Goal: Information Seeking & Learning: Learn about a topic

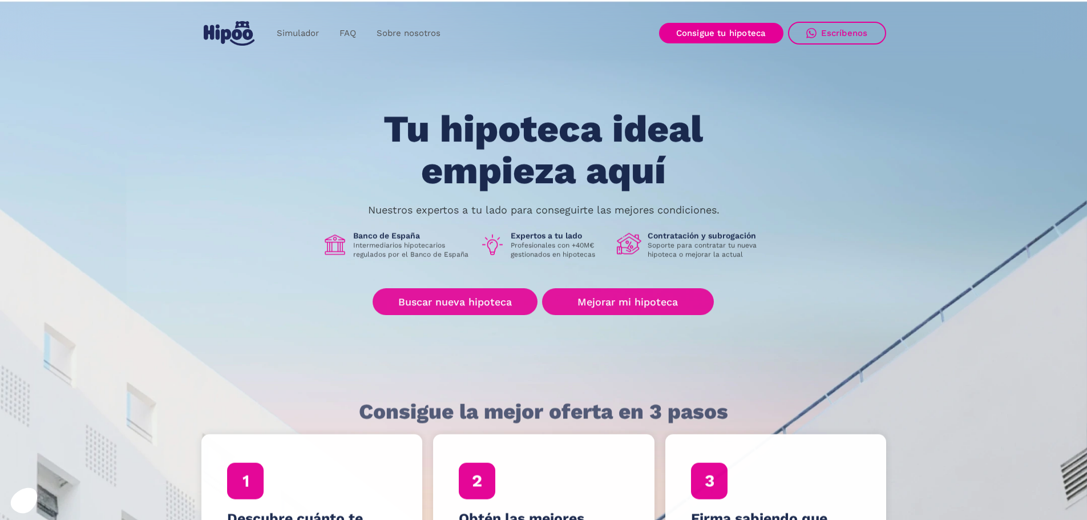
click at [275, 139] on div "Tu hipoteca ideal empieza aquí Nuestros expertos a tu lado para conseguirte las…" at bounding box center [543, 257] width 685 height 298
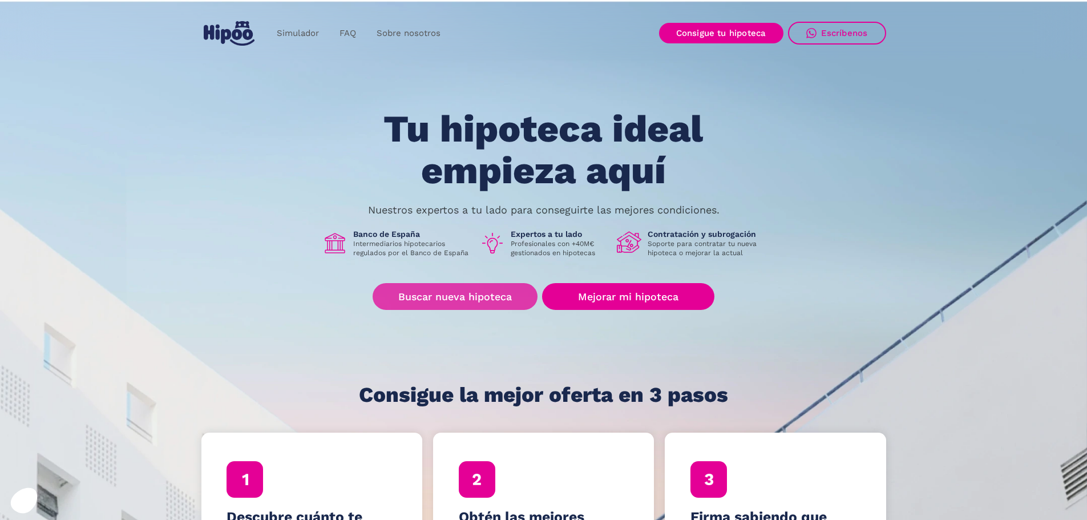
click at [496, 293] on link "Buscar nueva hipoteca" at bounding box center [455, 296] width 165 height 27
click at [346, 34] on link "FAQ" at bounding box center [347, 33] width 37 height 22
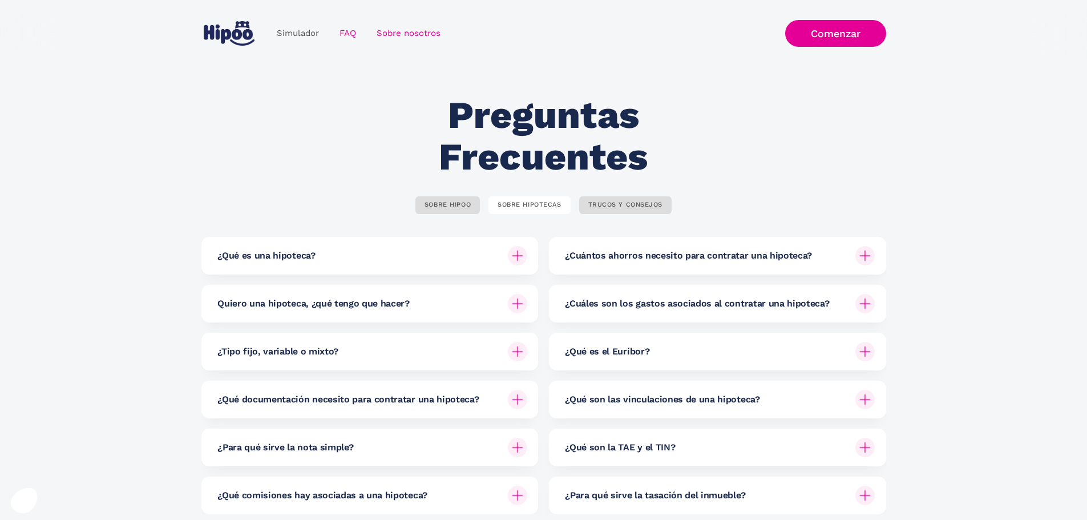
click at [399, 34] on link "Sobre nosotros" at bounding box center [408, 33] width 84 height 22
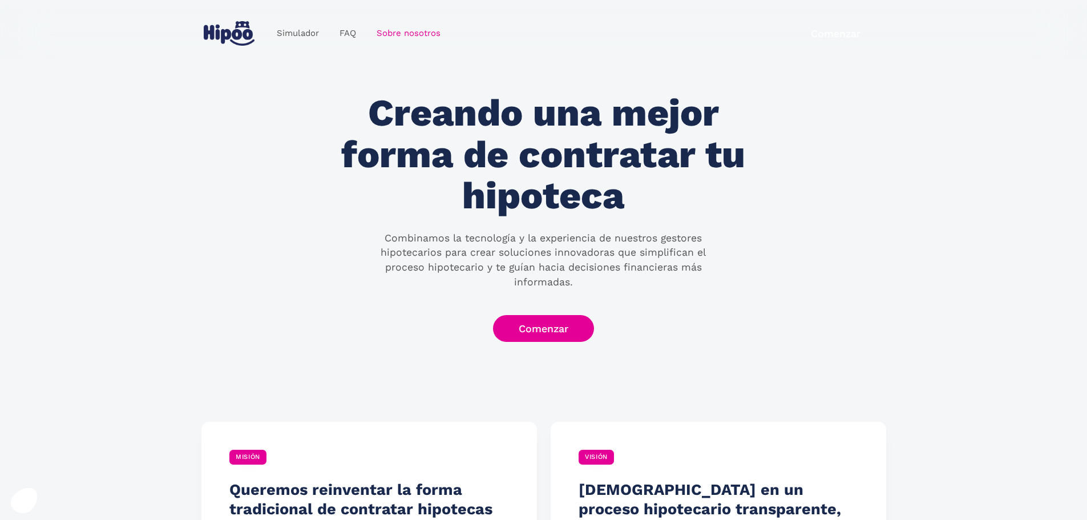
click at [237, 36] on img "home" at bounding box center [229, 33] width 51 height 25
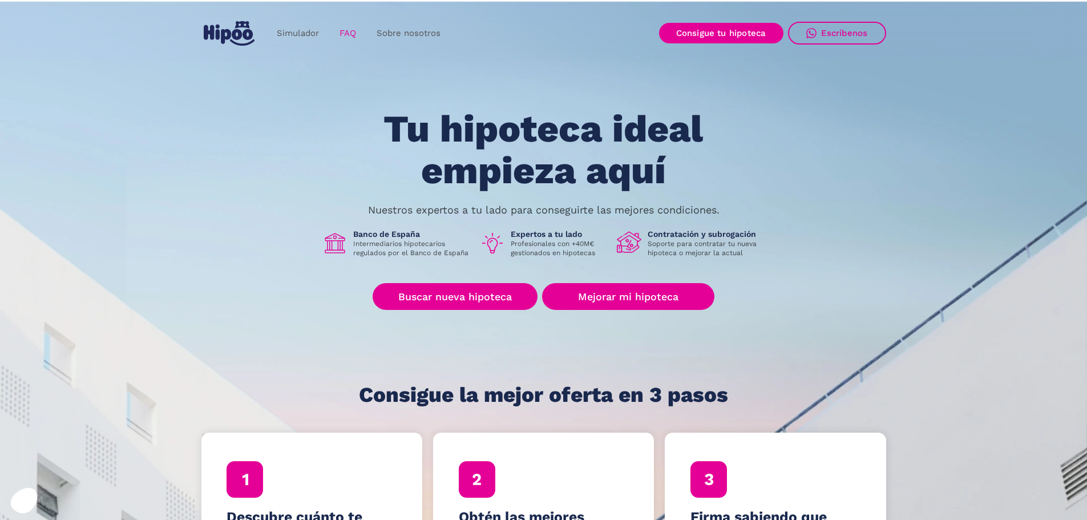
click at [354, 29] on link "FAQ" at bounding box center [347, 33] width 37 height 22
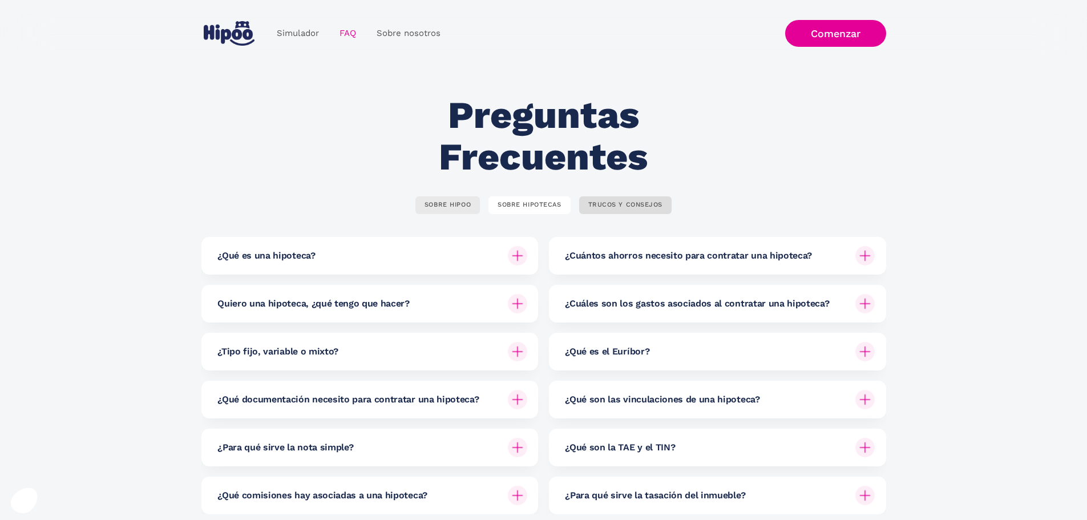
click at [440, 212] on link "SOBRE HIPOO" at bounding box center [447, 205] width 64 height 18
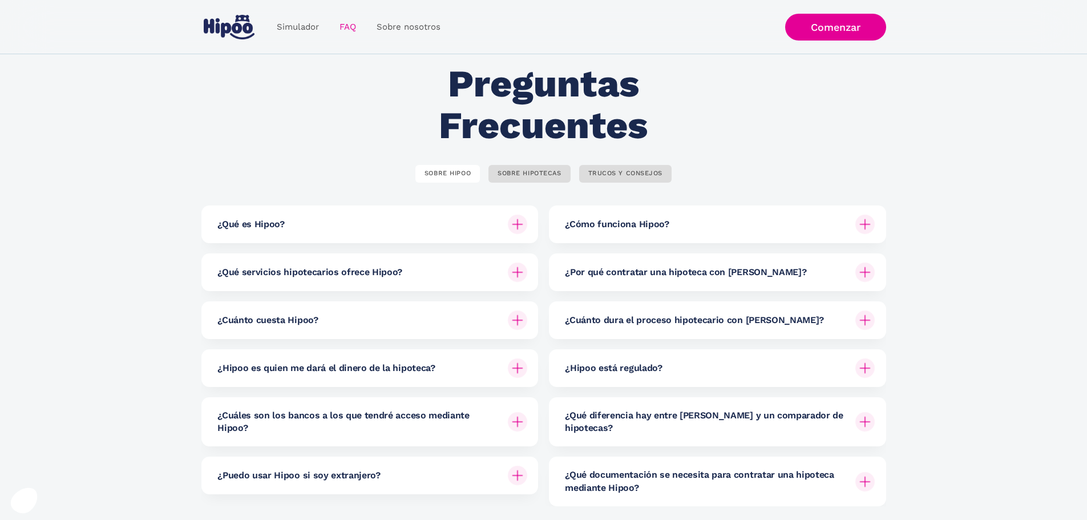
scroll to position [57, 0]
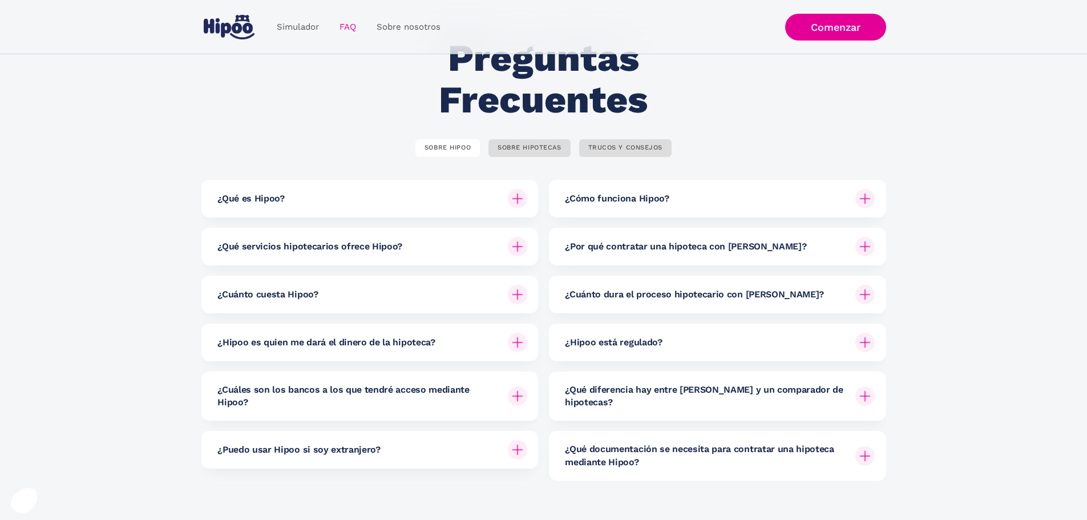
click at [330, 304] on div "¿Cuánto cuesta Hipoo?" at bounding box center [372, 295] width 310 height 38
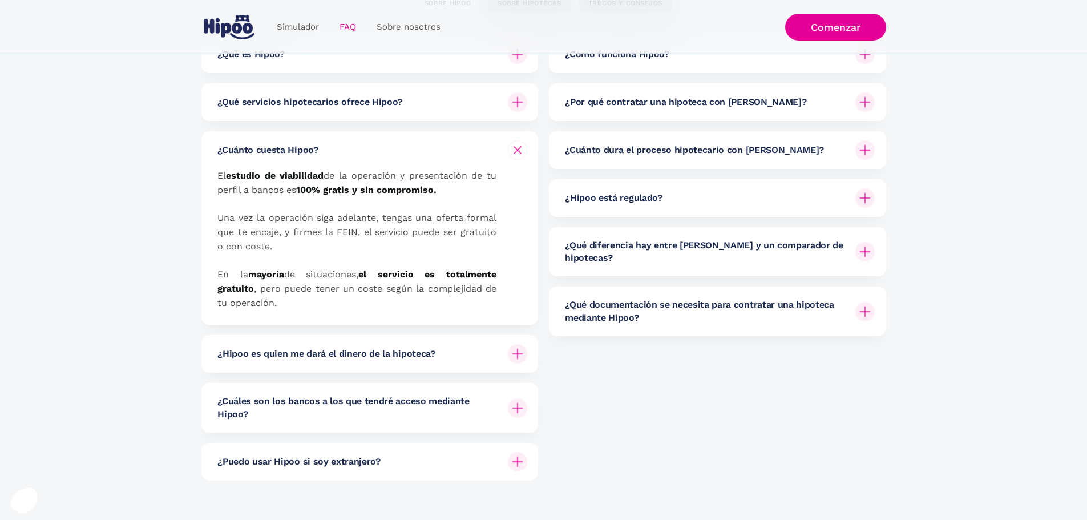
scroll to position [228, 0]
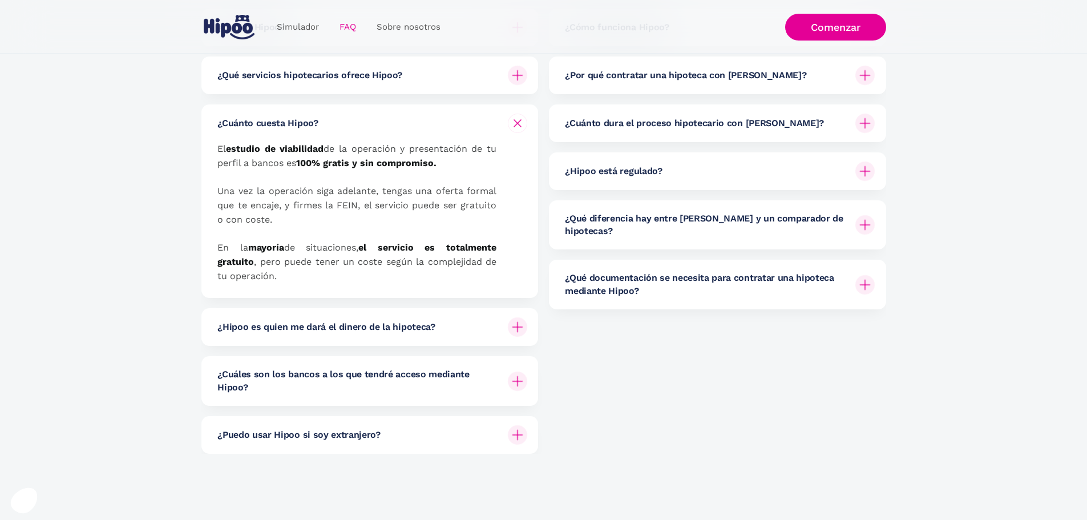
click at [255, 326] on h6 "¿Hipoo es quien me dará el dinero de la hipoteca?" at bounding box center [325, 327] width 217 height 13
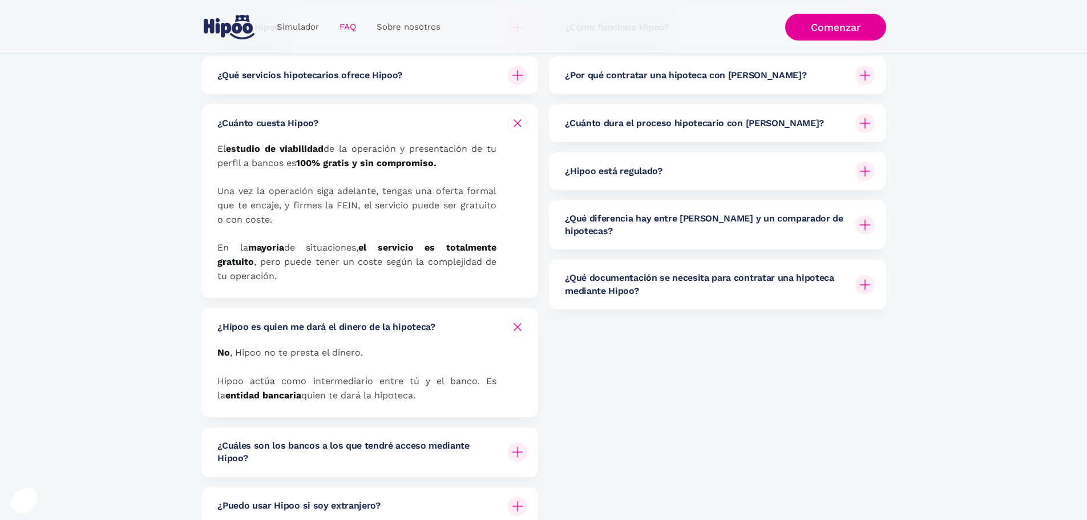
click at [255, 326] on h6 "¿Hipoo es quien me dará el dinero de la hipoteca?" at bounding box center [325, 327] width 217 height 13
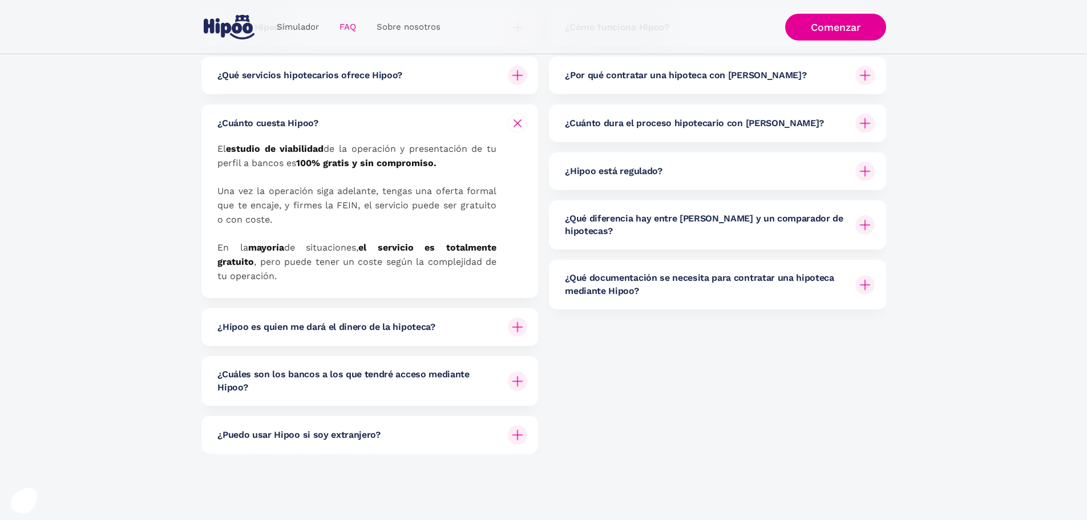
click at [262, 375] on h6 "¿Cuáles son los bancos a los que tendré acceso mediante Hipoo?" at bounding box center [357, 381] width 281 height 26
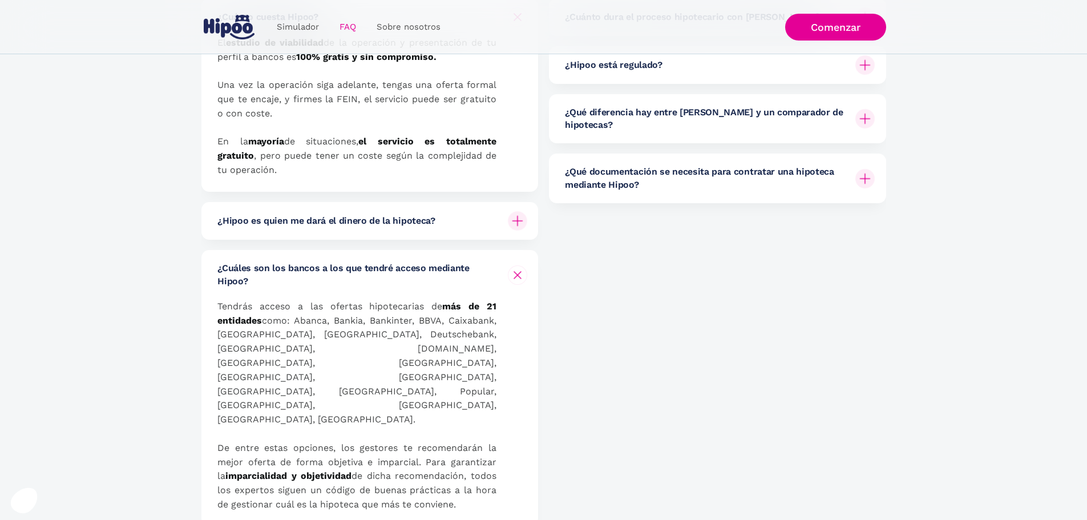
scroll to position [342, 0]
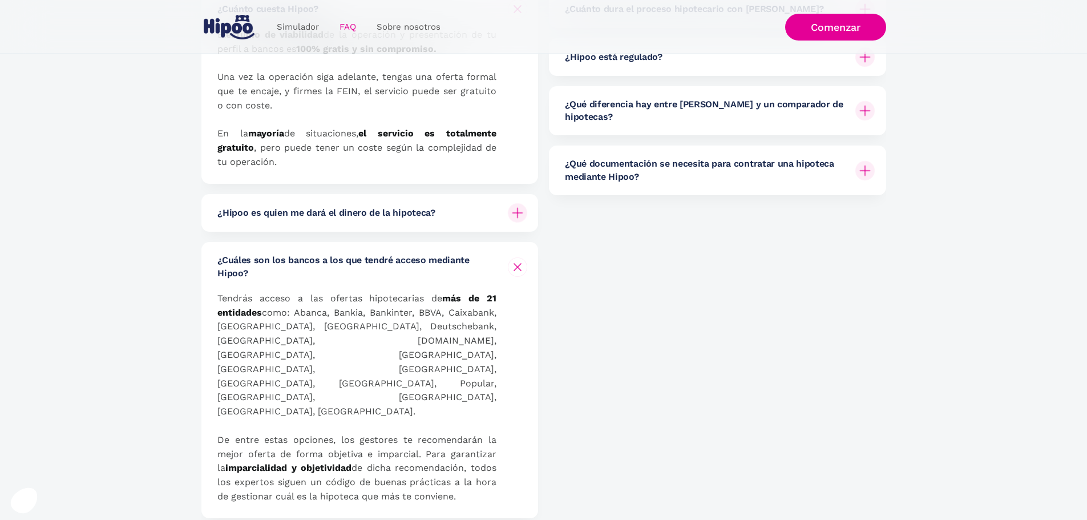
click at [239, 266] on h6 "¿Cuáles son los bancos a los que tendré acceso mediante Hipoo?" at bounding box center [357, 267] width 281 height 26
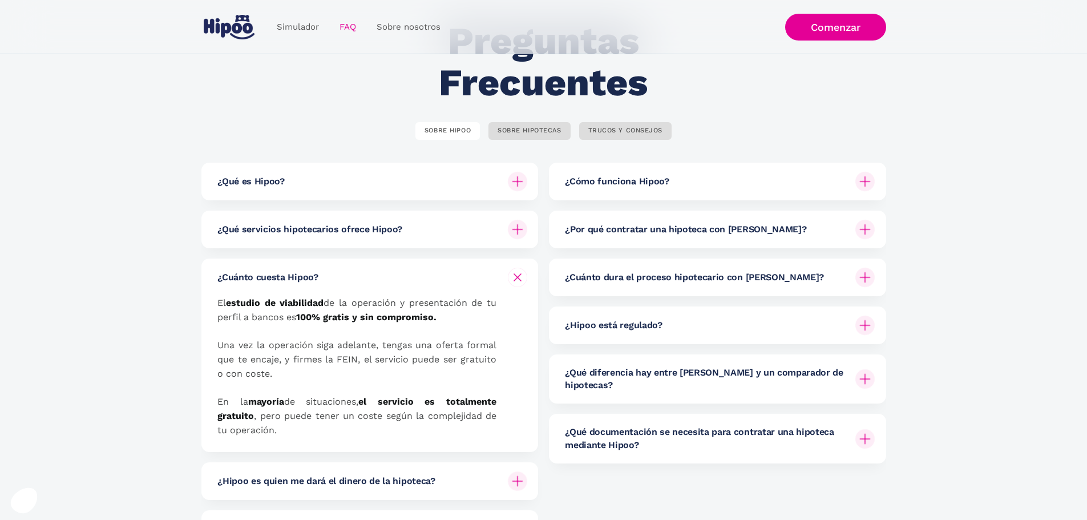
scroll to position [57, 0]
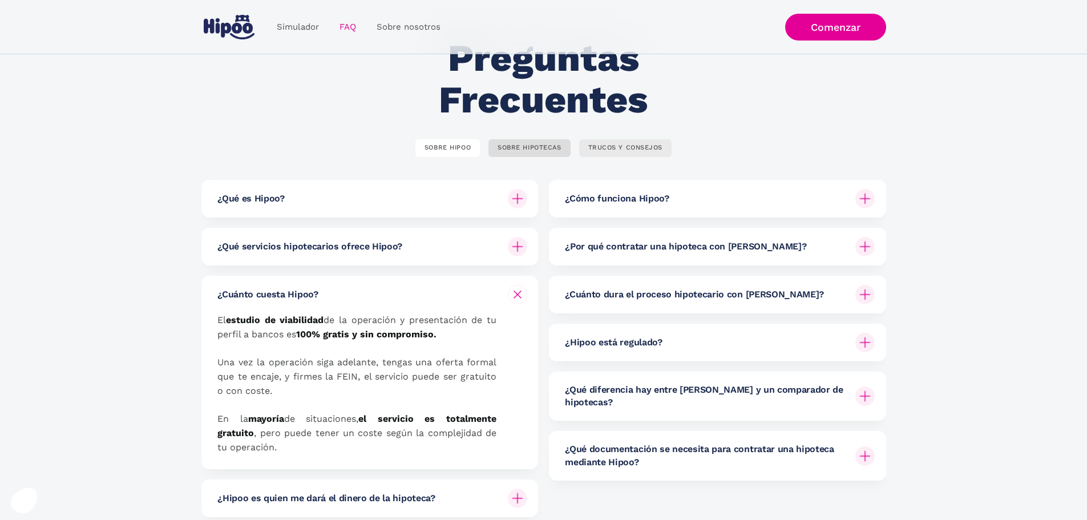
click at [621, 151] on div "TRUCOS Y CONSEJOS" at bounding box center [625, 148] width 75 height 9
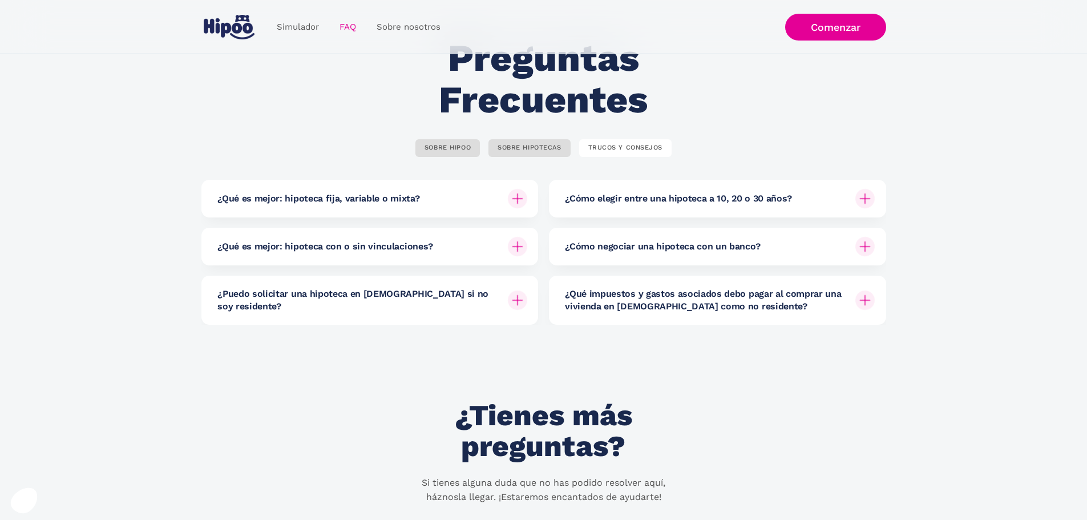
click at [575, 205] on div "¿Cómo elegir entre una hipoteca a 10, 20 o 30 años?" at bounding box center [720, 199] width 310 height 38
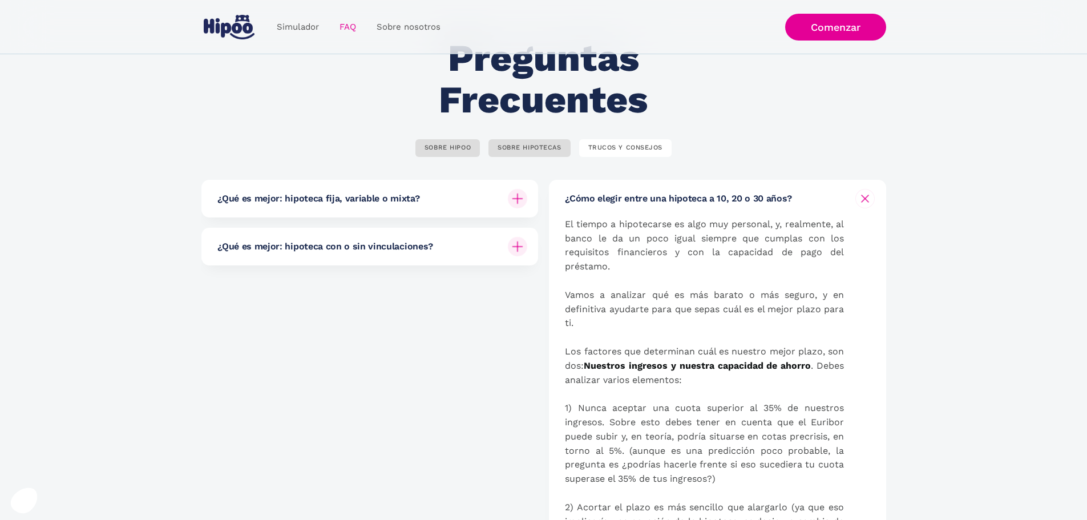
click at [575, 205] on div "¿Cómo elegir entre una hipoteca a 10, 20 o 30 años?" at bounding box center [720, 199] width 310 height 38
